Goal: Information Seeking & Learning: Learn about a topic

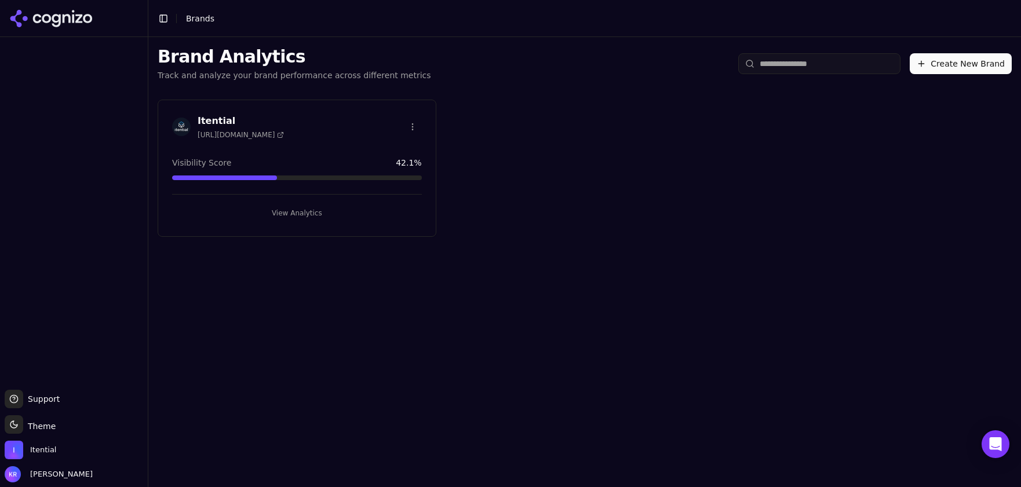
click at [306, 214] on button "View Analytics" at bounding box center [297, 213] width 250 height 19
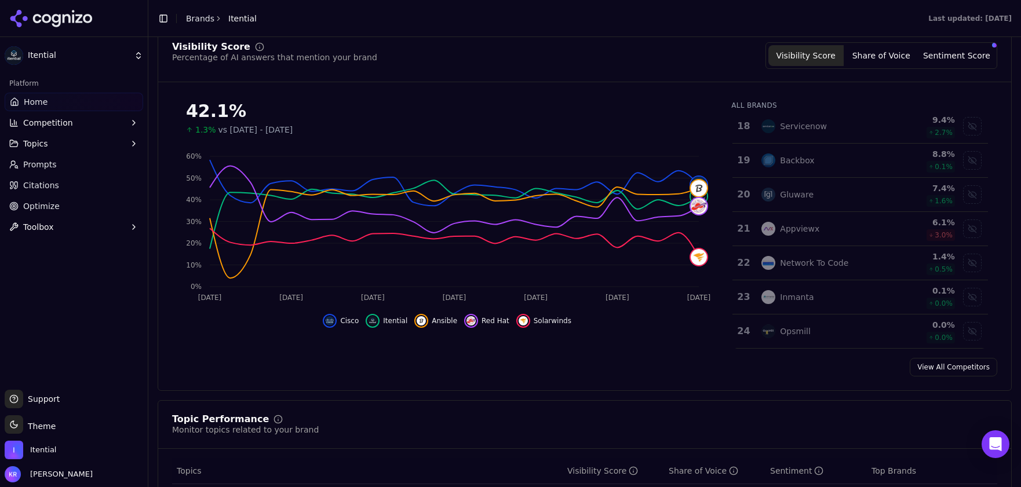
scroll to position [121, 0]
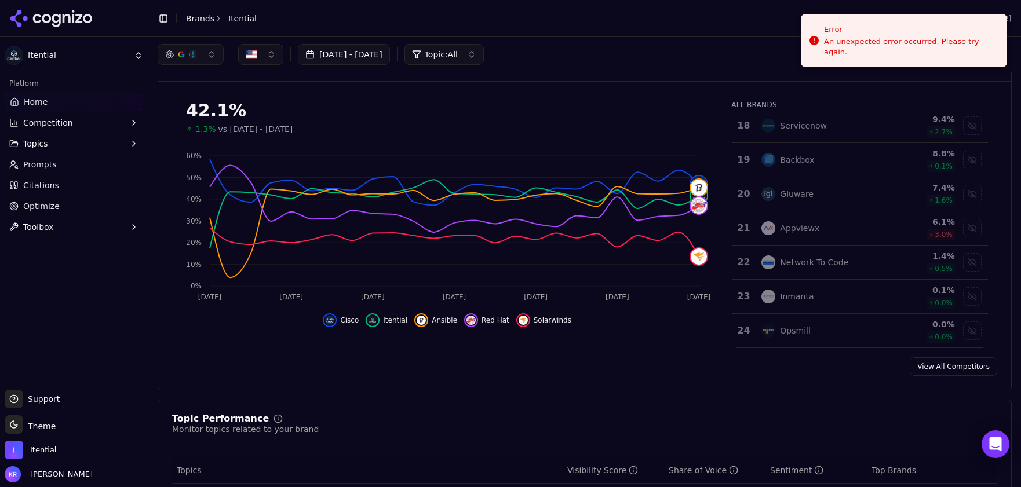
click at [943, 365] on link "View All Competitors" at bounding box center [953, 366] width 87 height 19
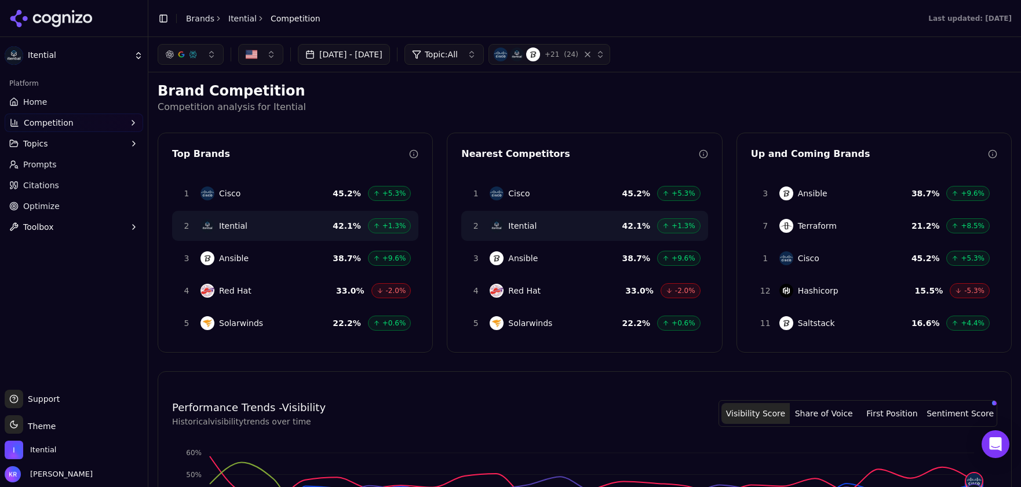
drag, startPoint x: 215, startPoint y: 49, endPoint x: 210, endPoint y: 59, distance: 10.4
click at [215, 49] on button "button" at bounding box center [191, 54] width 66 height 21
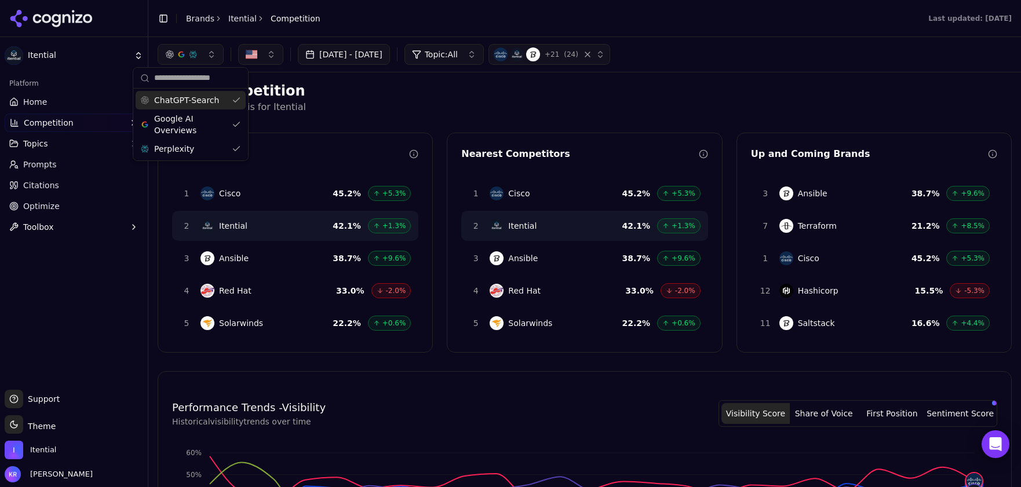
drag, startPoint x: 472, startPoint y: 122, endPoint x: 478, endPoint y: 119, distance: 6.5
click at [472, 122] on div "Brand Competition Competition analysis for Itential Top Brands 1 Cisco 45.2 % +…" at bounding box center [585, 484] width 854 height 805
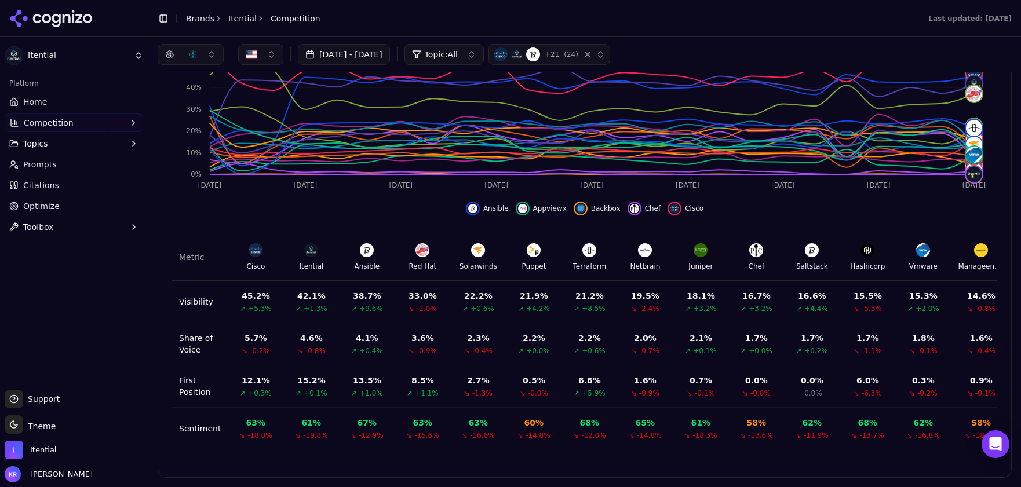
scroll to position [408, 0]
click at [48, 144] on button "Topics" at bounding box center [74, 143] width 138 height 19
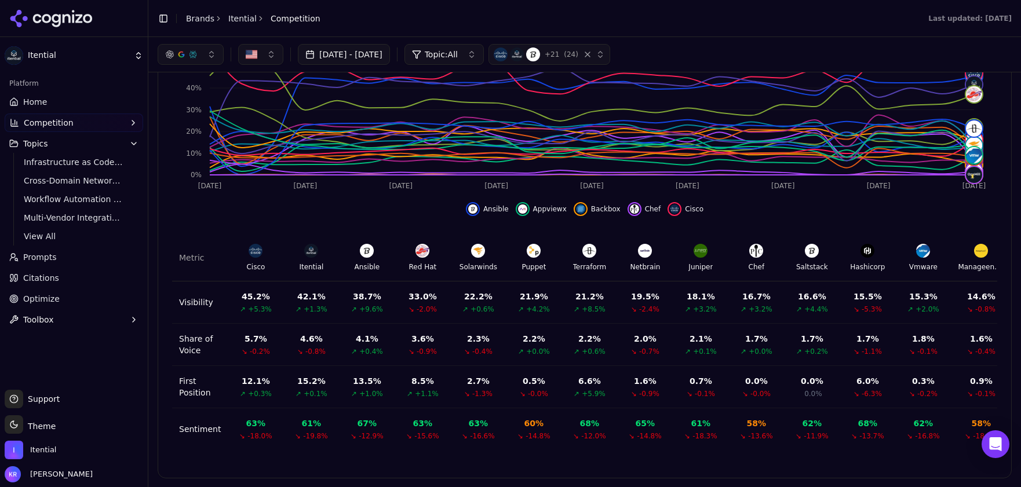
click at [79, 144] on button "Topics" at bounding box center [74, 143] width 138 height 19
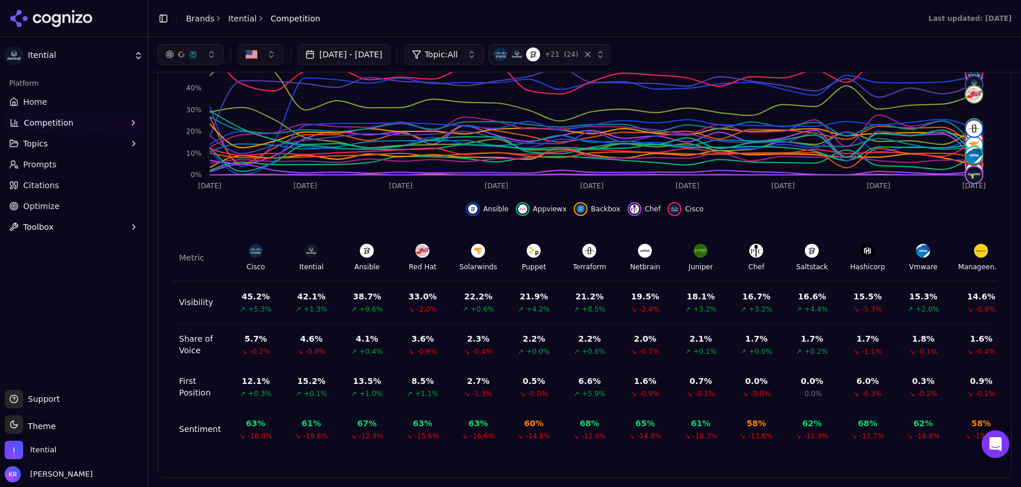
drag, startPoint x: 72, startPoint y: 146, endPoint x: 64, endPoint y: 147, distance: 8.1
click at [72, 146] on button "Topics" at bounding box center [74, 143] width 138 height 19
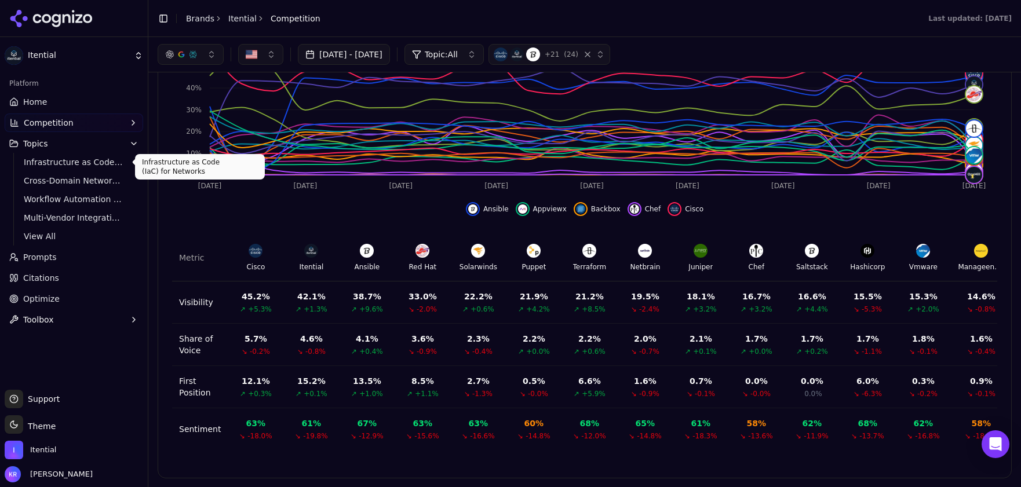
click at [39, 162] on span "Infrastructure as Code (IaC) for Networks" at bounding box center [74, 162] width 101 height 12
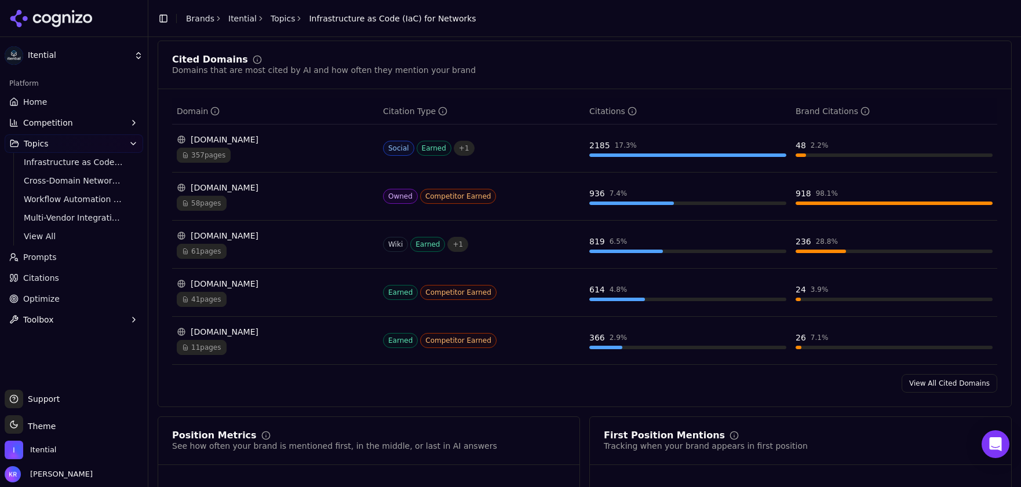
scroll to position [782, 0]
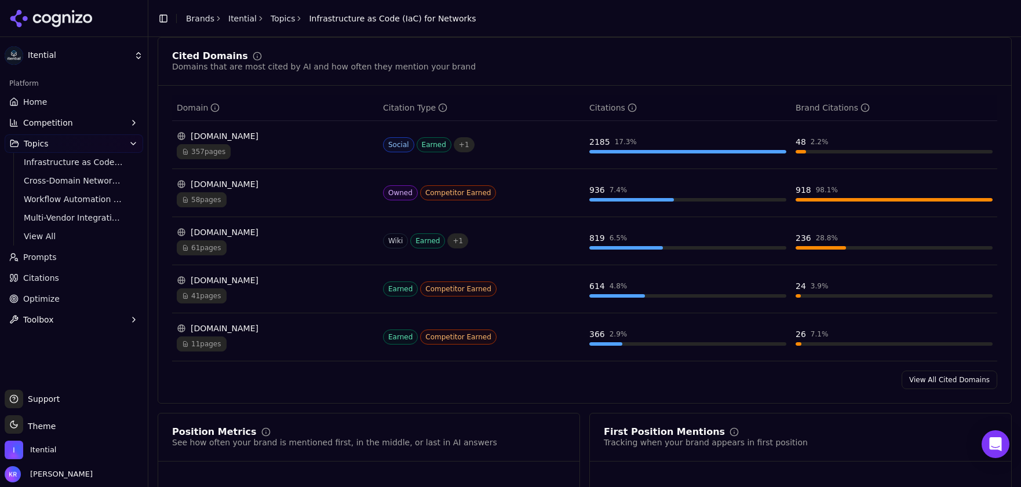
drag, startPoint x: 630, startPoint y: 154, endPoint x: 638, endPoint y: 149, distance: 9.6
click at [634, 151] on div "2185 17.3 %" at bounding box center [687, 144] width 197 height 17
drag, startPoint x: 603, startPoint y: 148, endPoint x: 607, endPoint y: 142, distance: 7.1
click at [603, 147] on div "2185" at bounding box center [599, 142] width 21 height 12
click at [615, 141] on div "17.3 %" at bounding box center [626, 141] width 22 height 9
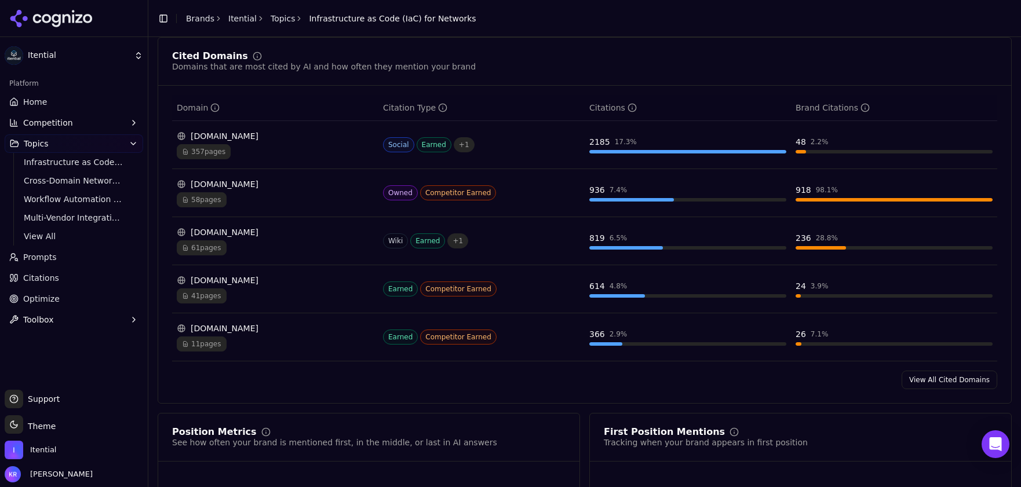
click at [695, 154] on div "Data table" at bounding box center [687, 151] width 197 height 3
click at [696, 154] on div "Data table" at bounding box center [687, 151] width 197 height 3
click at [670, 151] on div "2185 17.3 %" at bounding box center [687, 144] width 197 height 17
click at [695, 154] on div "Data table" at bounding box center [687, 151] width 197 height 3
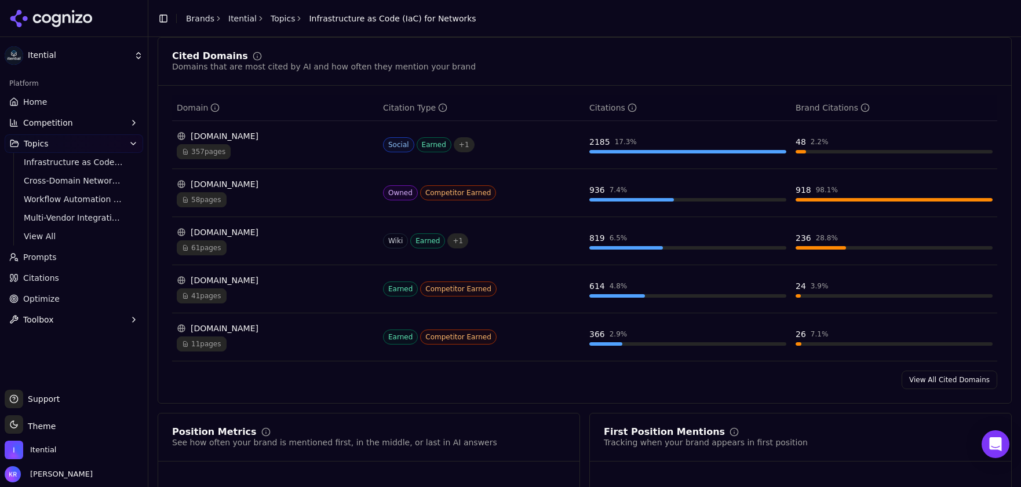
click at [607, 145] on div "2185" at bounding box center [599, 142] width 21 height 12
drag, startPoint x: 608, startPoint y: 145, endPoint x: 628, endPoint y: 143, distance: 20.4
click at [616, 144] on div "2185 17.3 %" at bounding box center [687, 142] width 197 height 12
click at [633, 152] on div "2185 17.3 %" at bounding box center [687, 144] width 197 height 17
click at [625, 143] on div "17.3 %" at bounding box center [626, 141] width 22 height 9
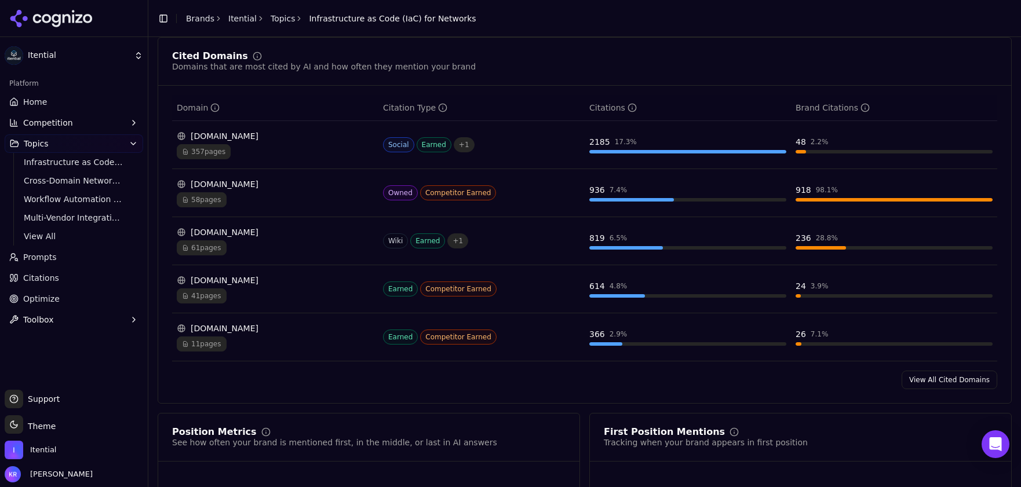
click at [799, 152] on div "Data table" at bounding box center [800, 151] width 10 height 3
click at [799, 292] on div "24" at bounding box center [800, 286] width 10 height 12
click at [800, 288] on div "24" at bounding box center [800, 286] width 10 height 12
drag, startPoint x: 800, startPoint y: 286, endPoint x: 822, endPoint y: 285, distance: 22.0
click at [813, 286] on div "24 3.9 %" at bounding box center [893, 286] width 197 height 12
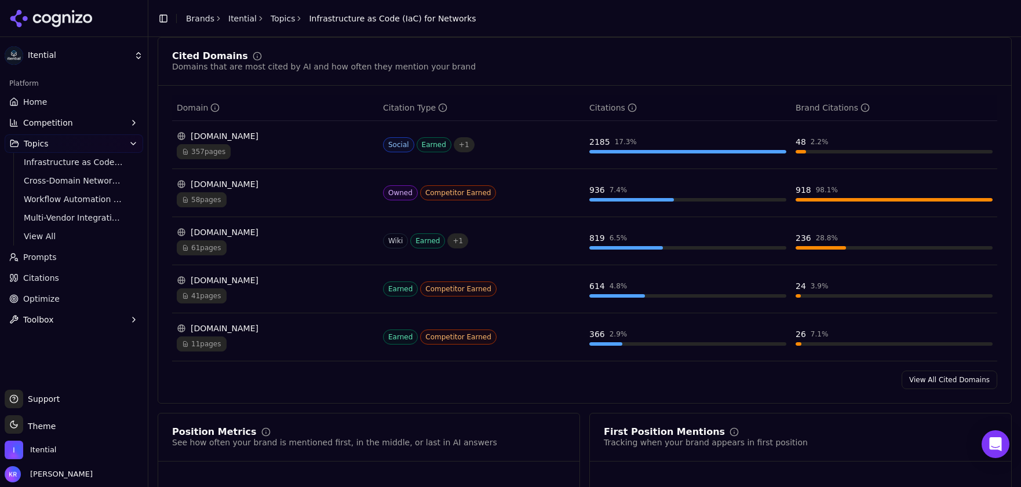
click at [822, 285] on div "3.9 %" at bounding box center [820, 286] width 18 height 9
click at [801, 287] on div "24" at bounding box center [800, 286] width 10 height 12
drag, startPoint x: 800, startPoint y: 290, endPoint x: 795, endPoint y: 296, distance: 7.6
click at [800, 290] on div "24" at bounding box center [800, 286] width 10 height 12
click at [795, 297] on div "Data table" at bounding box center [797, 295] width 5 height 3
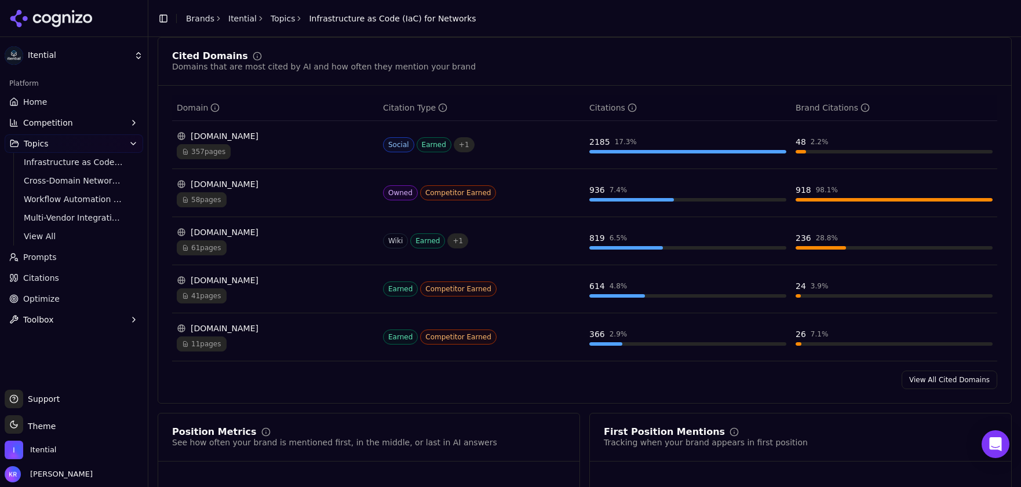
click at [618, 298] on div "Data table" at bounding box center [617, 295] width 56 height 3
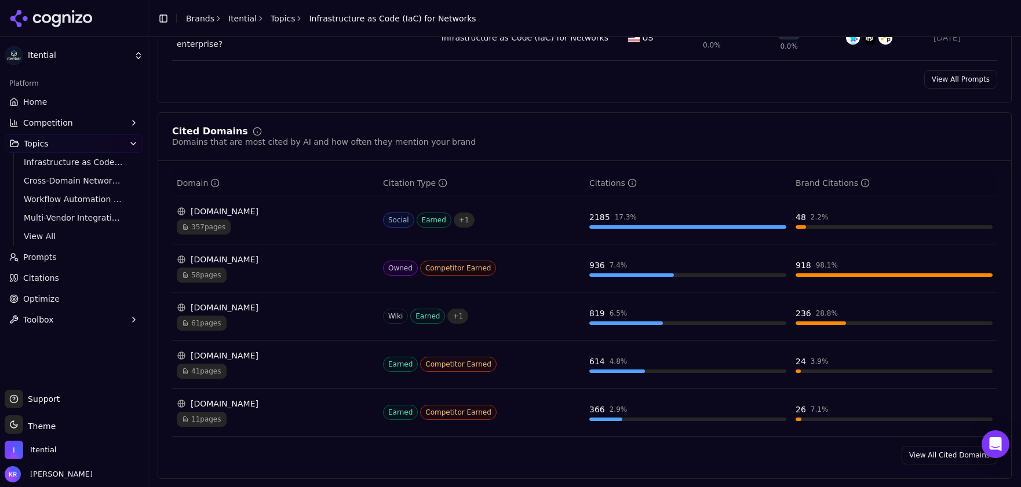
scroll to position [715, 0]
